Goal: Information Seeking & Learning: Learn about a topic

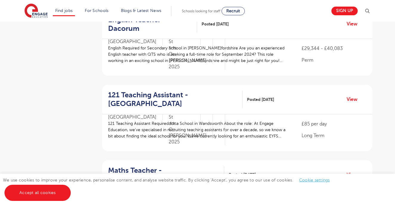
scroll to position [300, 0]
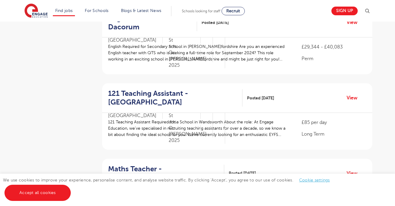
click at [206, 132] on span "cur rently" at bounding box center [208, 134] width 17 height 4
click at [355, 94] on link "View" at bounding box center [354, 98] width 15 height 8
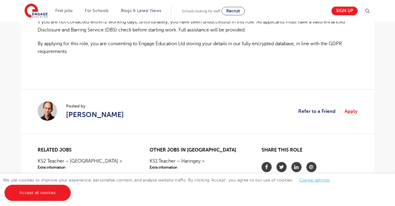
scroll to position [491, 0]
